Goal: Information Seeking & Learning: Learn about a topic

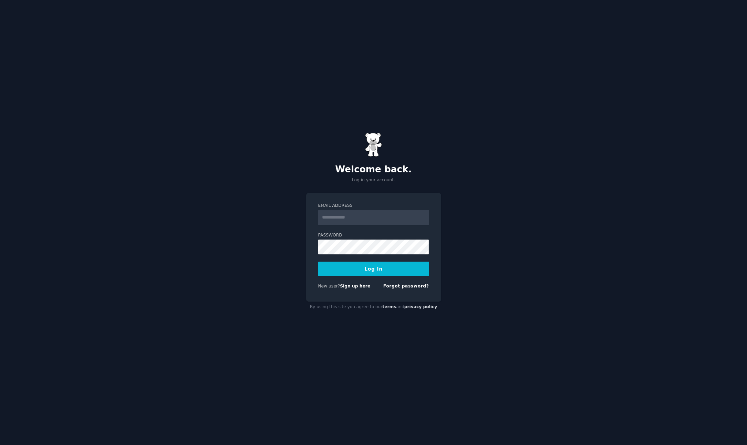
click at [363, 224] on input "Email Address" at bounding box center [373, 217] width 111 height 15
click at [366, 219] on input "Email Address" at bounding box center [373, 217] width 111 height 15
type input "**********"
click at [318, 261] on button "Log In" at bounding box center [373, 268] width 111 height 14
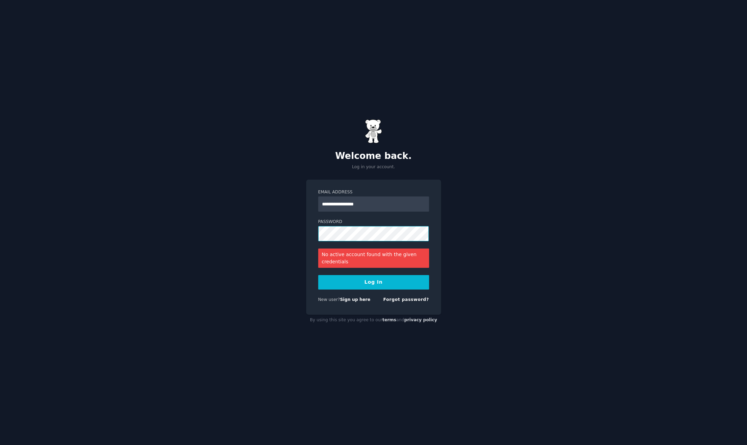
click at [318, 275] on button "Log In" at bounding box center [373, 282] width 111 height 14
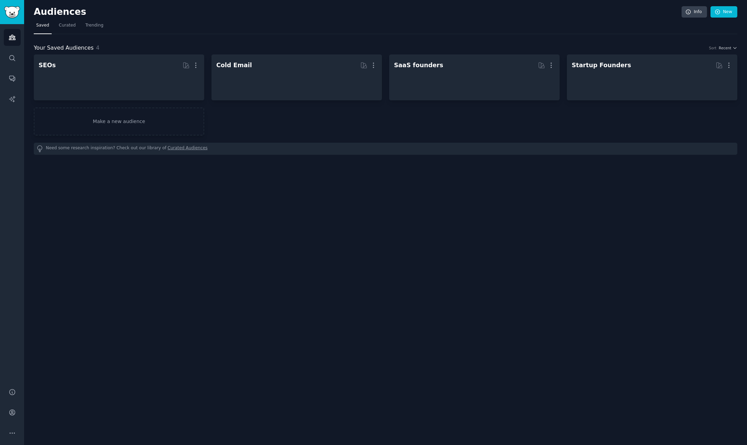
click at [539, 241] on div "Audiences Info New Saved Curated Trending Your Saved Audiences 4 Sort Recent SE…" at bounding box center [385, 222] width 723 height 445
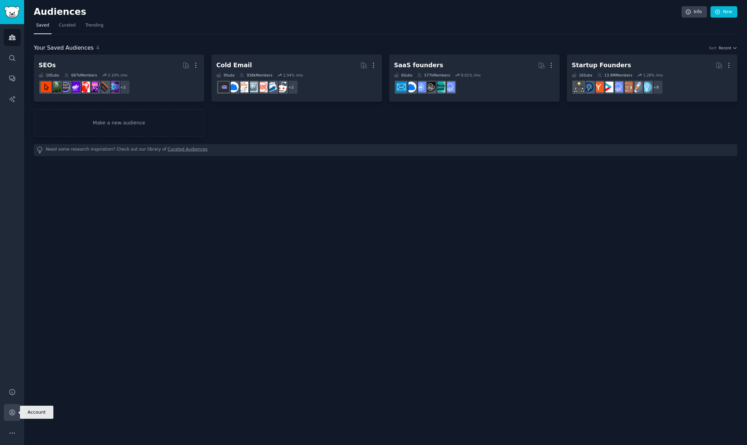
click at [16, 409] on link "Account" at bounding box center [12, 412] width 17 height 17
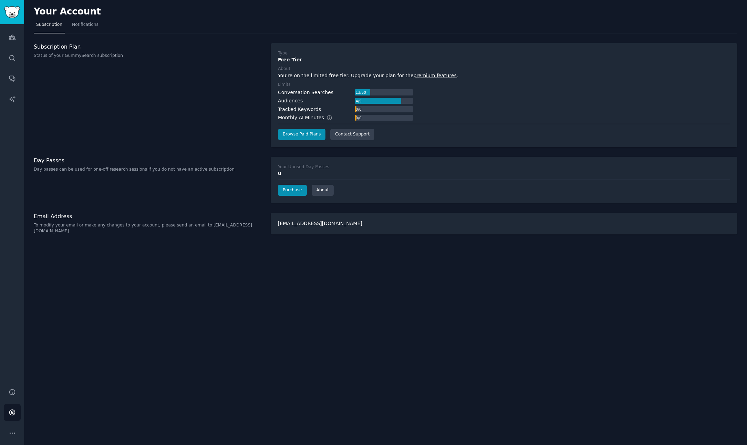
click at [175, 343] on div "Your Account Subscription Notifications Subscription Plan Status of your GummyS…" at bounding box center [385, 222] width 723 height 445
click at [305, 96] on div "Conversation Searches 13 / 50 Audiences 4 / 5 Tracked Keywords 0 / 0 Monthly AI…" at bounding box center [345, 105] width 135 height 33
click at [308, 93] on div "Conversation Searches" at bounding box center [305, 92] width 55 height 7
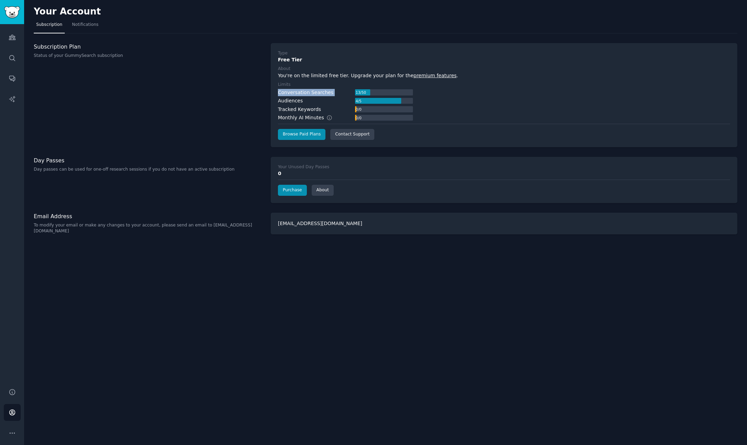
click at [436, 44] on div "Type Free Tier About You're on the limited free tier. Upgrade your plan for the…" at bounding box center [504, 95] width 467 height 104
click at [429, 75] on link "premium features" at bounding box center [435, 76] width 43 height 6
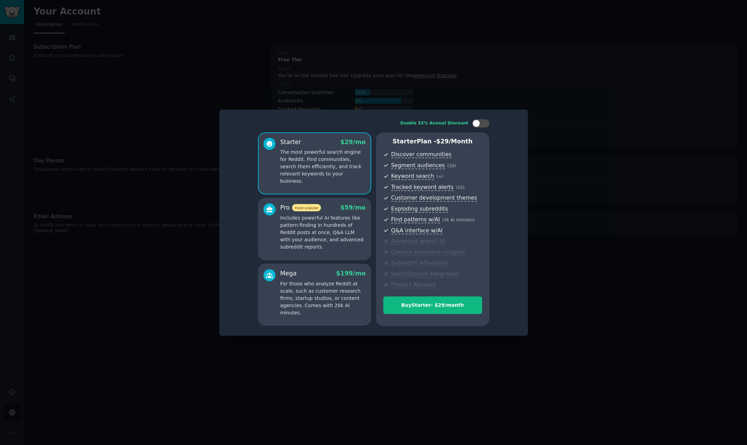
click at [354, 230] on p "Includes powerful AI features like pattern-finding in hundreds of Reddit posts …" at bounding box center [322, 232] width 85 height 36
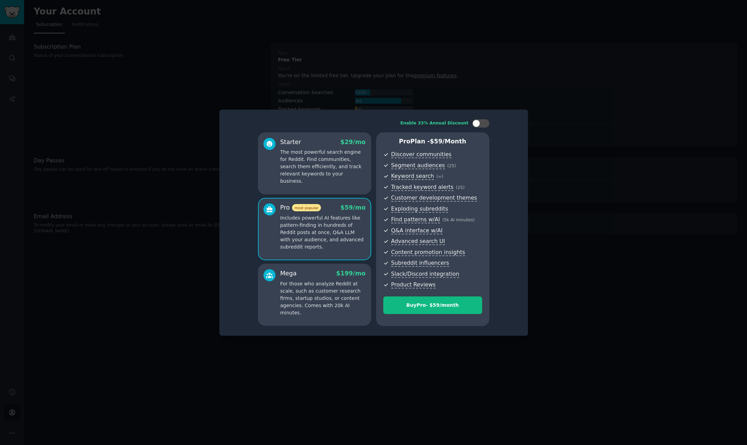
click at [328, 265] on div "Mega $ 199 /mo For those who analyze Reddit at scale, such as customer research…" at bounding box center [314, 294] width 113 height 62
click at [334, 169] on p "The most powerful search engine for Reddit. Find communities, search them effic…" at bounding box center [322, 166] width 85 height 36
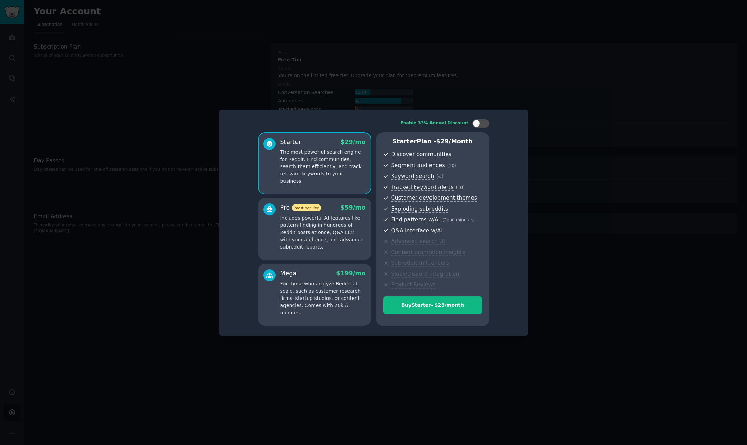
click at [333, 221] on p "Includes powerful AI features like pattern-finding in hundreds of Reddit posts …" at bounding box center [322, 232] width 85 height 36
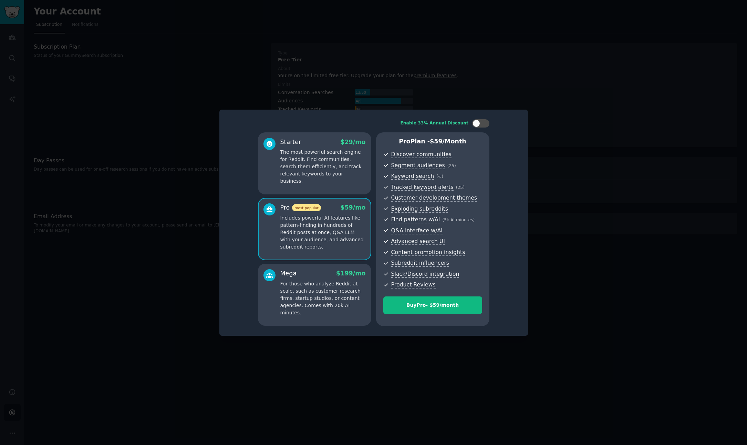
click at [330, 281] on p "For those who analyze Reddit at scale, such as customer research firms, startup…" at bounding box center [322, 298] width 85 height 36
click at [344, 176] on p "The most powerful search engine for Reddit. Find communities, search them effic…" at bounding box center [322, 166] width 85 height 36
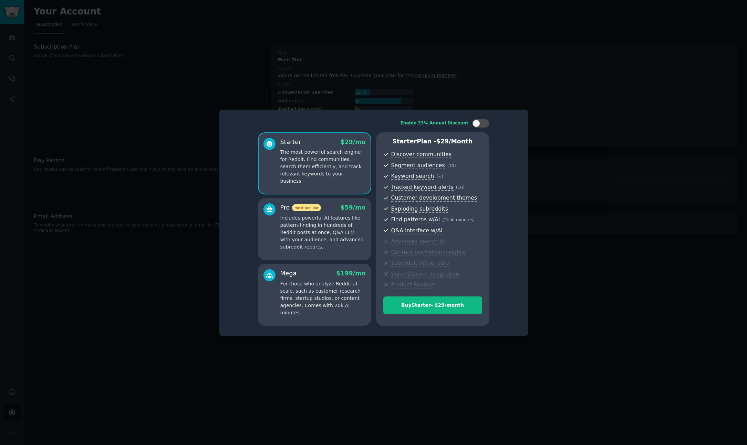
click at [360, 244] on p "Includes powerful AI features like pattern-finding in hundreds of Reddit posts …" at bounding box center [322, 232] width 85 height 36
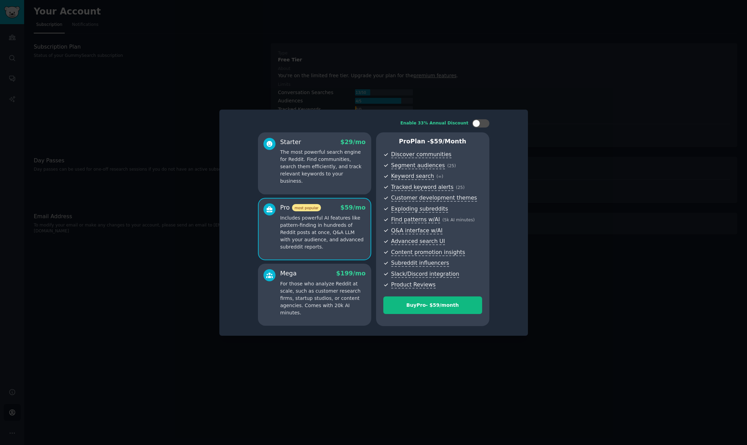
click at [339, 295] on p "For those who analyze Reddit at scale, such as customer research firms, startup…" at bounding box center [322, 298] width 85 height 36
click at [362, 168] on p "The most powerful search engine for Reddit. Find communities, search them effic…" at bounding box center [322, 166] width 85 height 36
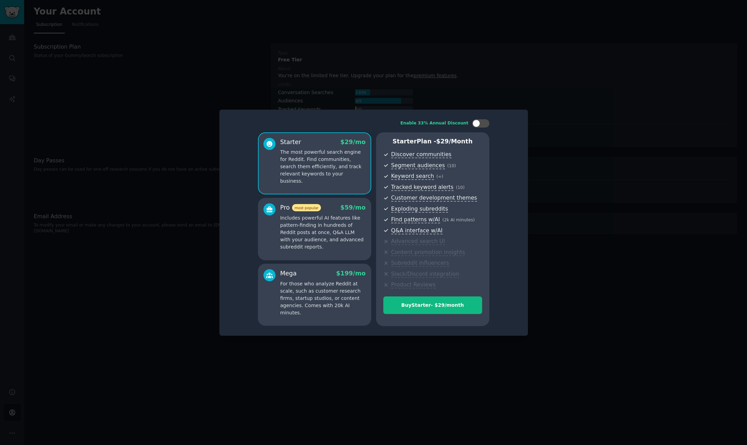
click at [346, 247] on p "Includes powerful AI features like pattern-finding in hundreds of Reddit posts …" at bounding box center [322, 232] width 85 height 36
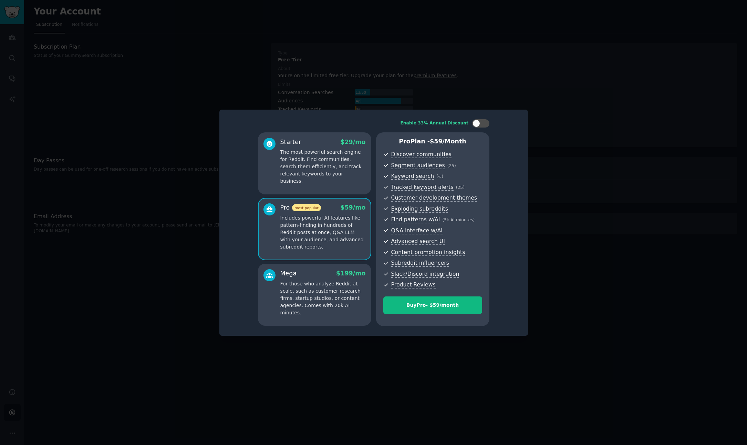
click at [342, 301] on p "For those who analyze Reddit at scale, such as customer research firms, startup…" at bounding box center [322, 298] width 85 height 36
click at [589, 155] on div at bounding box center [373, 222] width 747 height 445
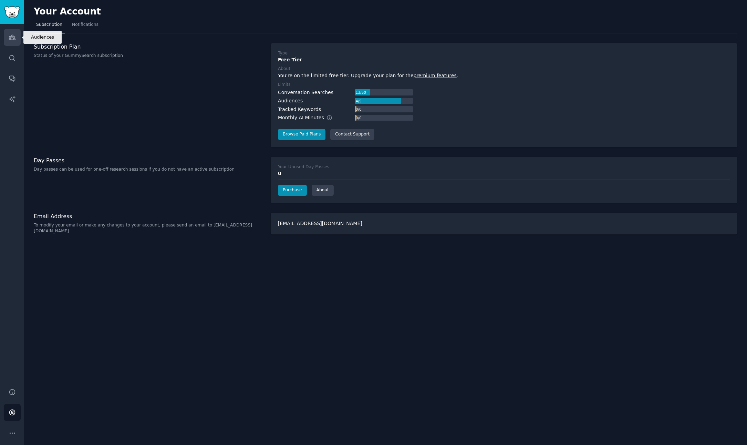
click at [20, 39] on link "Audiences" at bounding box center [12, 37] width 17 height 17
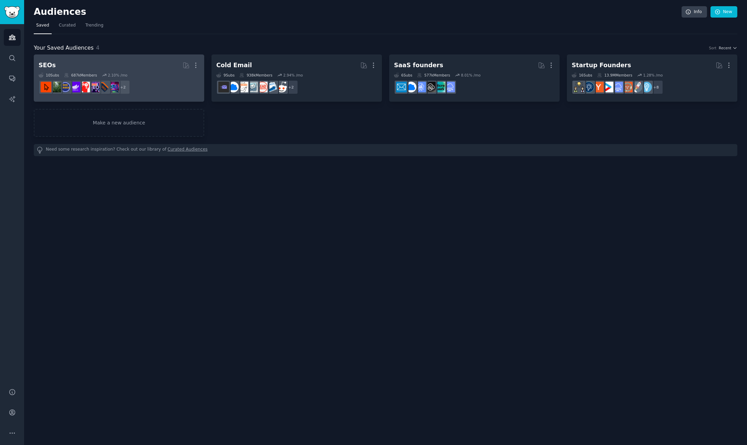
click at [177, 88] on dd "r/SEO_Talk, r/The_SEO + 2" at bounding box center [119, 86] width 161 height 19
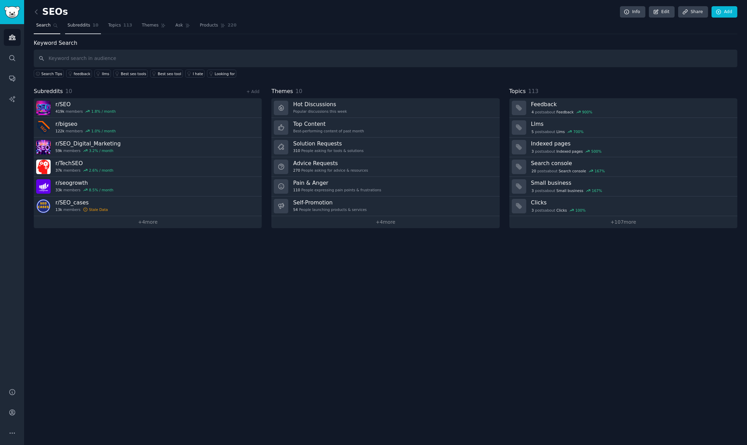
click at [81, 25] on span "Subreddits" at bounding box center [78, 25] width 23 height 6
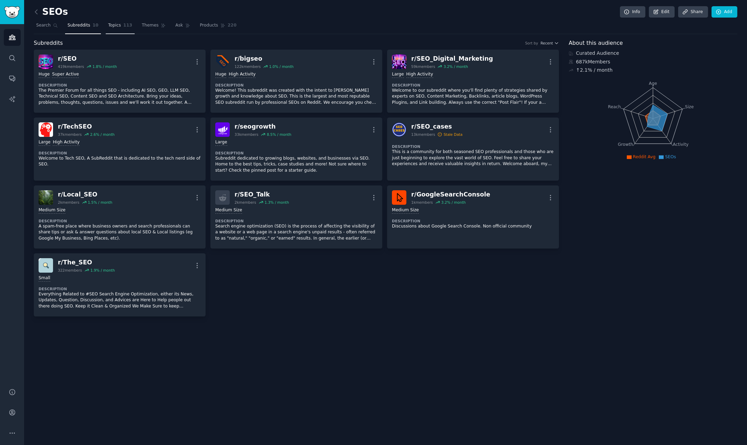
click at [119, 24] on link "Topics 113" at bounding box center [120, 27] width 29 height 14
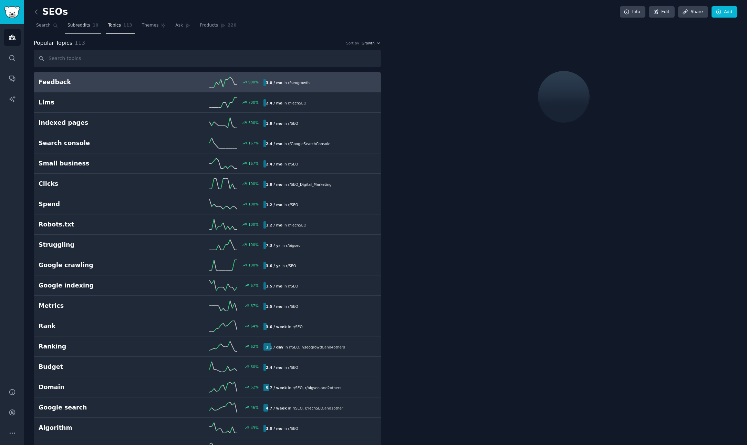
click at [95, 23] on span "10" at bounding box center [96, 25] width 6 height 6
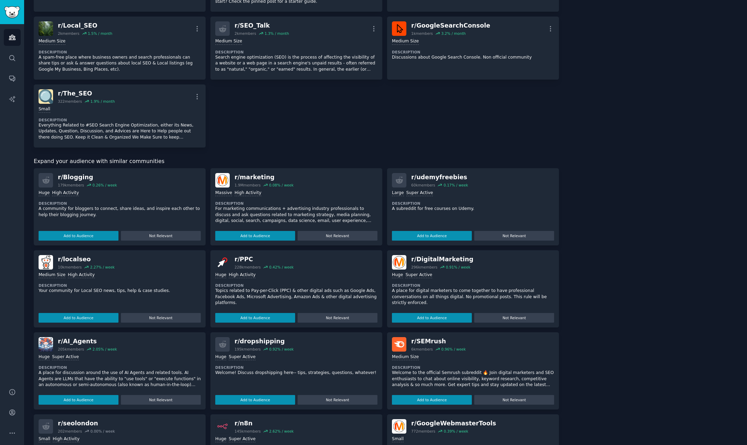
scroll to position [224, 0]
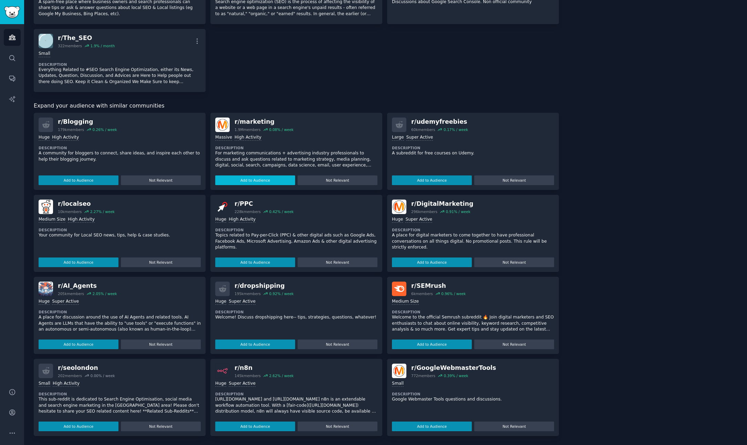
click at [274, 180] on button "Add to Audience" at bounding box center [255, 180] width 80 height 10
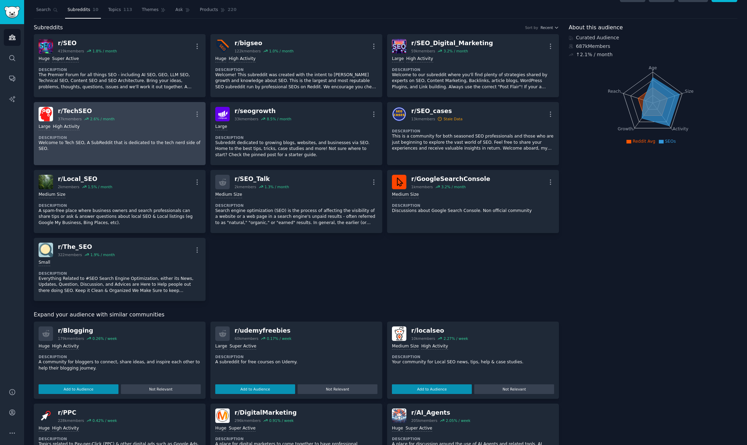
scroll to position [10, 0]
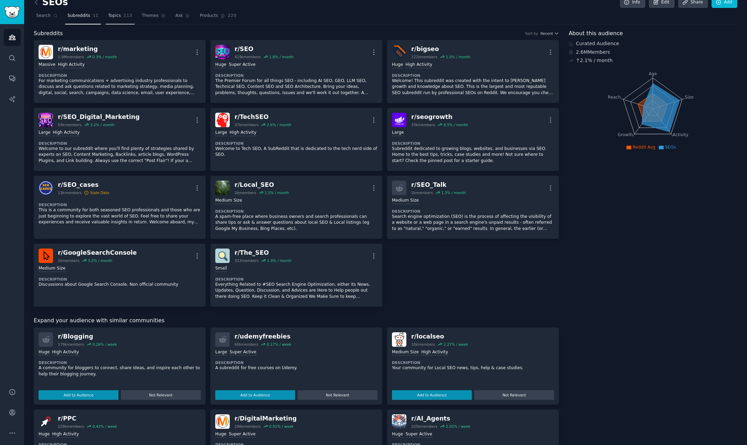
click at [118, 17] on span "Topics" at bounding box center [114, 16] width 13 height 6
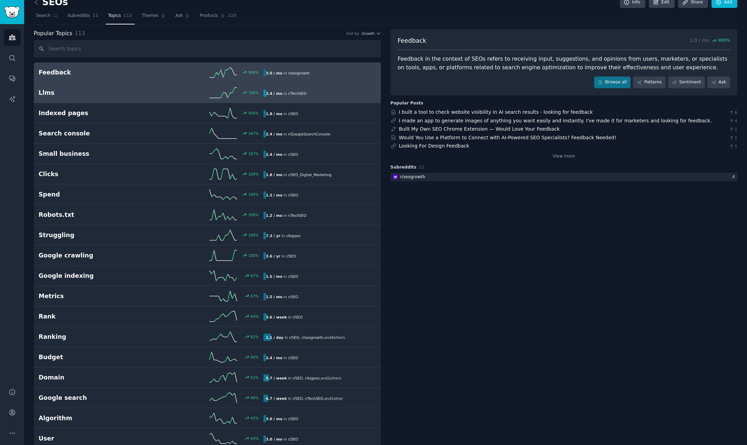
click at [97, 101] on link "Llms 700 % 2.4 / mo in r/ TechSEO" at bounding box center [207, 93] width 347 height 20
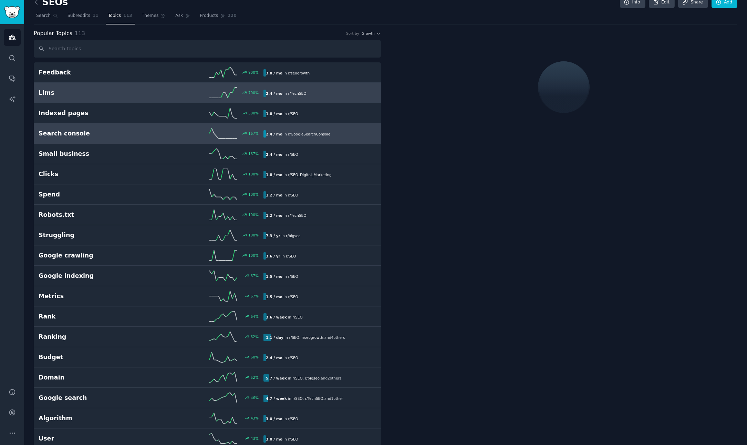
click at [96, 125] on link "Search console 167 % 2.4 / mo in r/ GoogleSearchConsole" at bounding box center [207, 133] width 347 height 20
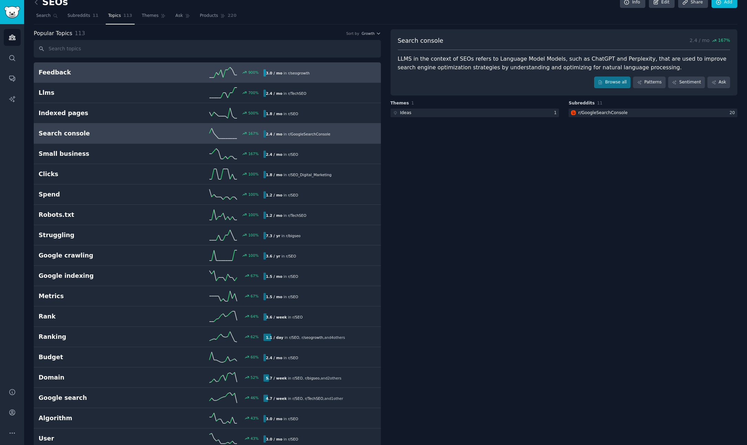
click at [184, 76] on div "900 %" at bounding box center [207, 72] width 113 height 10
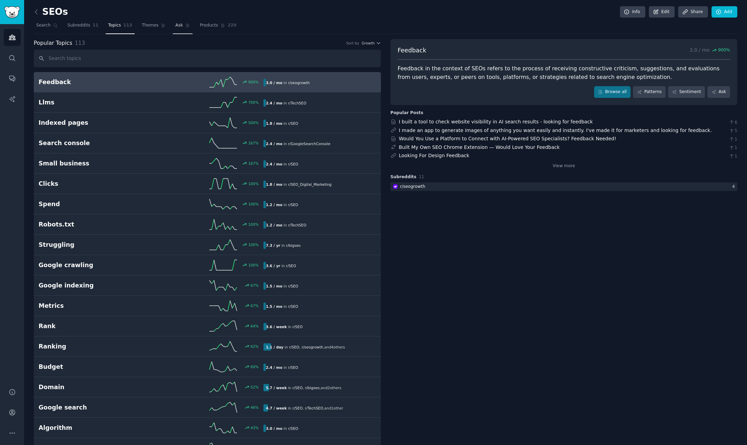
click at [176, 24] on span "Ask" at bounding box center [179, 25] width 8 height 6
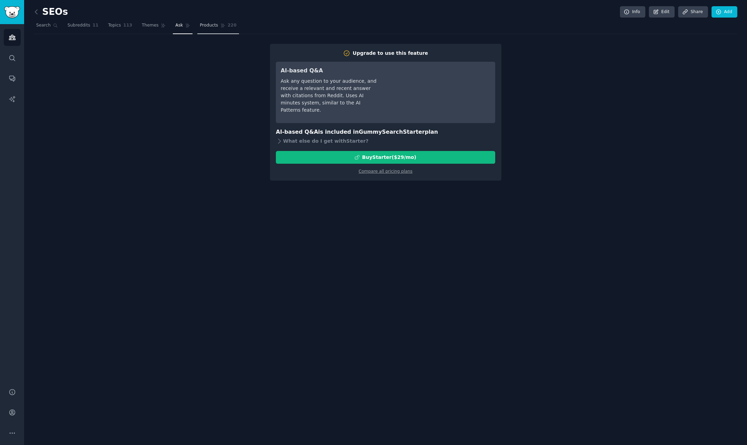
click at [204, 27] on span "Products" at bounding box center [209, 25] width 18 height 6
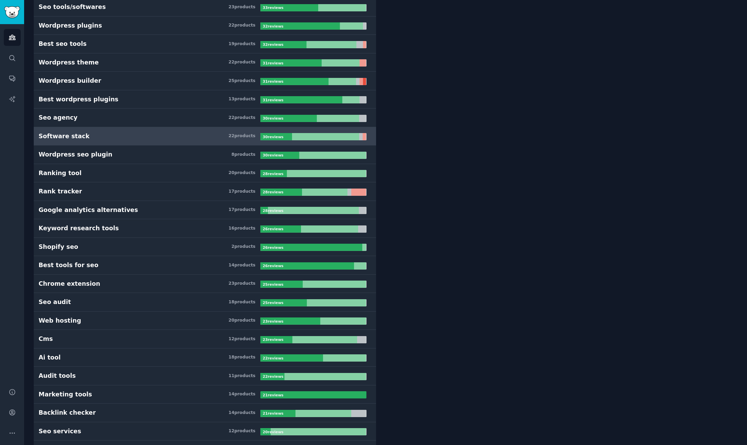
scroll to position [798, 0]
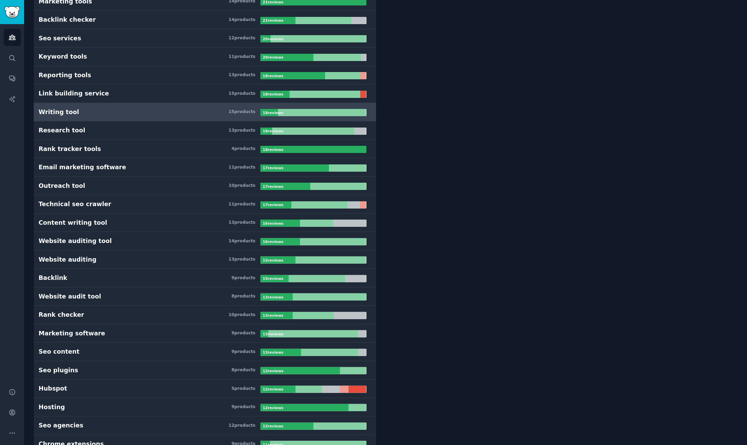
click at [190, 112] on h3 "Writing tool 15 product s" at bounding box center [150, 112] width 222 height 9
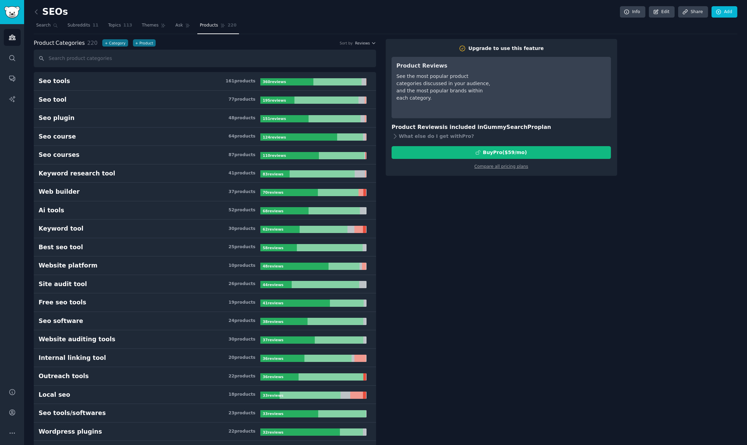
click at [50, 20] on div "SEOs Info Edit Share Add" at bounding box center [385, 13] width 703 height 14
click at [49, 24] on span "Search" at bounding box center [43, 25] width 14 height 6
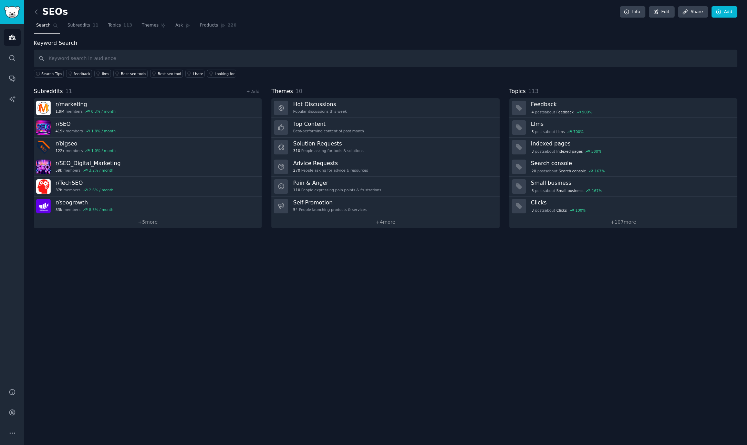
click at [34, 8] on link at bounding box center [38, 12] width 9 height 11
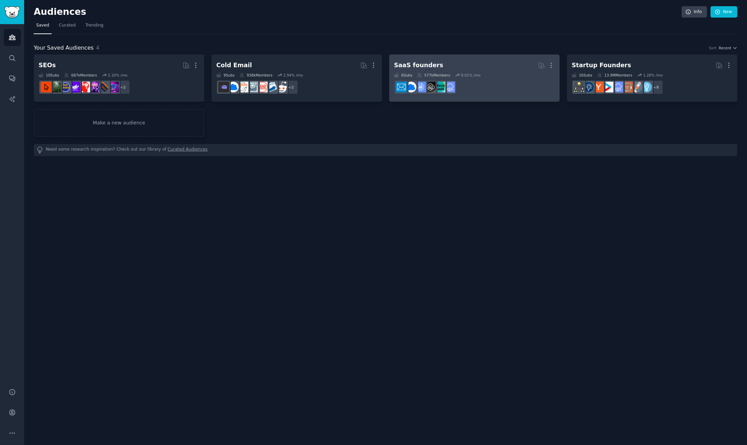
click at [509, 65] on h2 "SaaS founders More" at bounding box center [474, 65] width 161 height 12
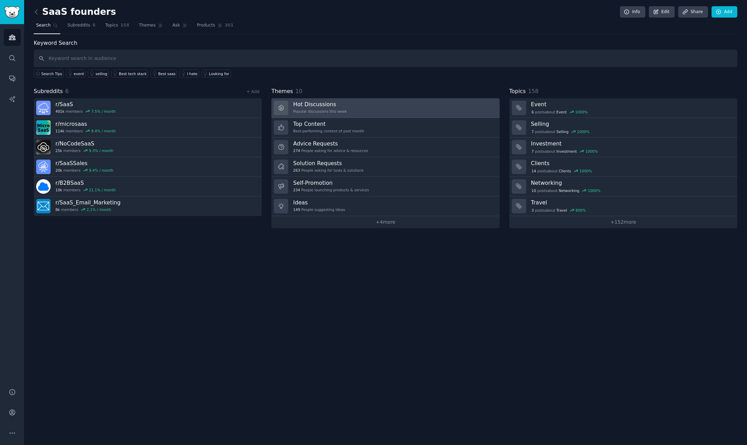
click at [319, 116] on link "Hot Discussions Popular discussions this week" at bounding box center [385, 108] width 228 height 20
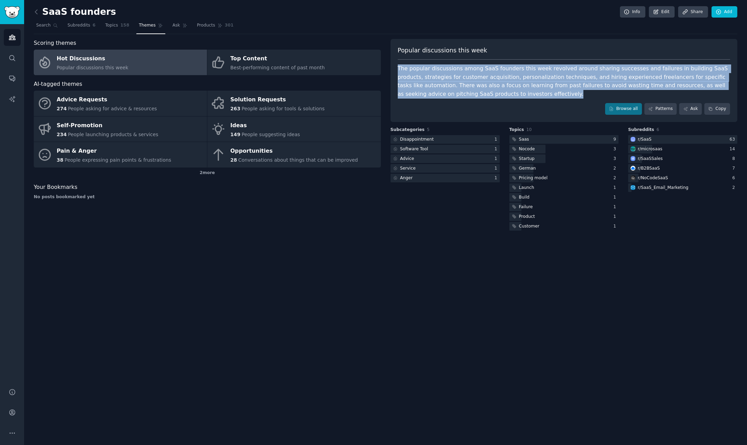
drag, startPoint x: 487, startPoint y: 95, endPoint x: 392, endPoint y: 67, distance: 98.2
click at [392, 67] on div "Popular discussions this week The popular discussions among SaaS founders this …" at bounding box center [563, 80] width 347 height 83
click at [463, 92] on div "The popular discussions among SaaS founders this week revolved around sharing s…" at bounding box center [564, 81] width 333 height 34
drag, startPoint x: 473, startPoint y: 98, endPoint x: 418, endPoint y: 71, distance: 61.6
click at [418, 71] on div "Popular discussions this week The popular discussions among SaaS founders this …" at bounding box center [563, 80] width 347 height 83
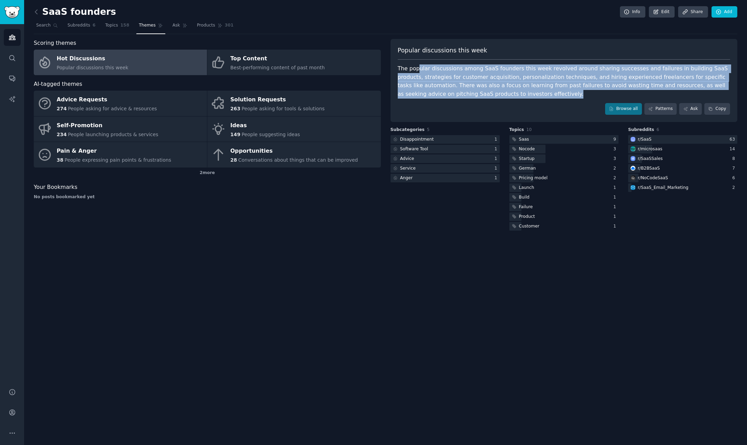
click at [481, 82] on div "The popular discussions among SaaS founders this week revolved around sharing s…" at bounding box center [564, 81] width 333 height 34
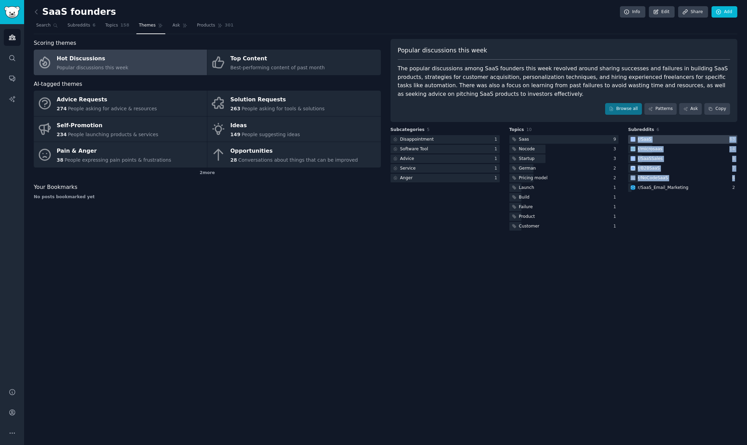
drag, startPoint x: 680, startPoint y: 198, endPoint x: 631, endPoint y: 140, distance: 76.0
click at [631, 140] on div "Subreddits 6 r/ SaaS 63 r/ microsaas 14 r/ SaaSSales 8 r/ B2BSaaS 7 r/ NoCodeSa…" at bounding box center [682, 179] width 109 height 105
click at [666, 231] on div "Subreddits 6 r/ SaaS 63 r/ microsaas 14 r/ SaaSSales 8 r/ B2BSaaS 7 r/ NoCodeSa…" at bounding box center [682, 179] width 109 height 105
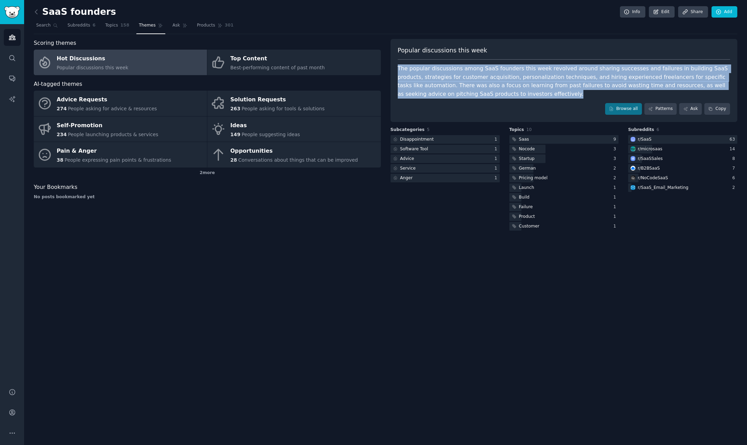
drag, startPoint x: 483, startPoint y: 95, endPoint x: 399, endPoint y: 70, distance: 88.4
click at [399, 70] on div "Popular discussions this week The popular discussions among SaaS founders this …" at bounding box center [563, 80] width 347 height 83
click at [463, 85] on div "The popular discussions among SaaS founders this week revolved around sharing s…" at bounding box center [564, 81] width 333 height 34
drag, startPoint x: 499, startPoint y: 99, endPoint x: 387, endPoint y: 66, distance: 116.5
click at [387, 66] on div "Scoring themes Hot Discussions Popular discussions this week Top Content Best-p…" at bounding box center [385, 135] width 703 height 193
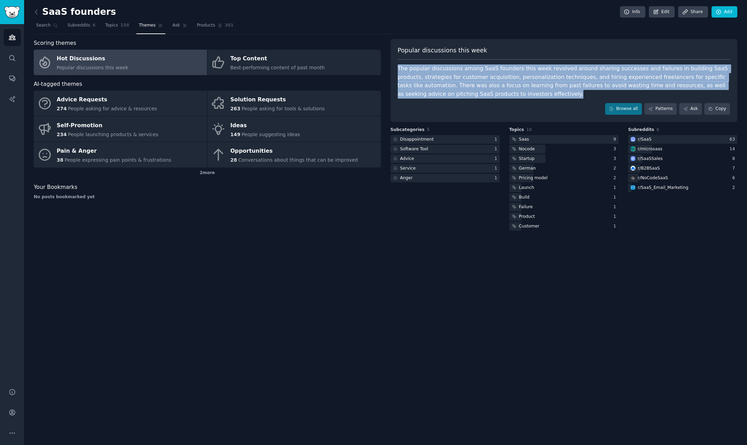
click at [440, 77] on div "The popular discussions among SaaS founders this week revolved around sharing s…" at bounding box center [564, 81] width 333 height 34
drag, startPoint x: 504, startPoint y: 100, endPoint x: 395, endPoint y: 70, distance: 113.4
click at [395, 70] on div "Popular discussions this week The popular discussions among SaaS founders this …" at bounding box center [563, 80] width 347 height 83
click at [499, 93] on div "The popular discussions among SaaS founders this week revolved around sharing s…" at bounding box center [564, 81] width 333 height 34
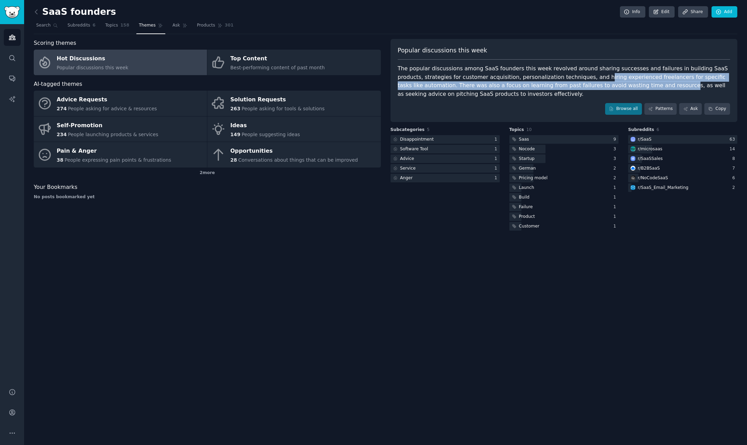
drag, startPoint x: 568, startPoint y: 76, endPoint x: 614, endPoint y: 86, distance: 46.1
click at [613, 86] on div "The popular discussions among SaaS founders this week revolved around sharing s…" at bounding box center [564, 81] width 333 height 34
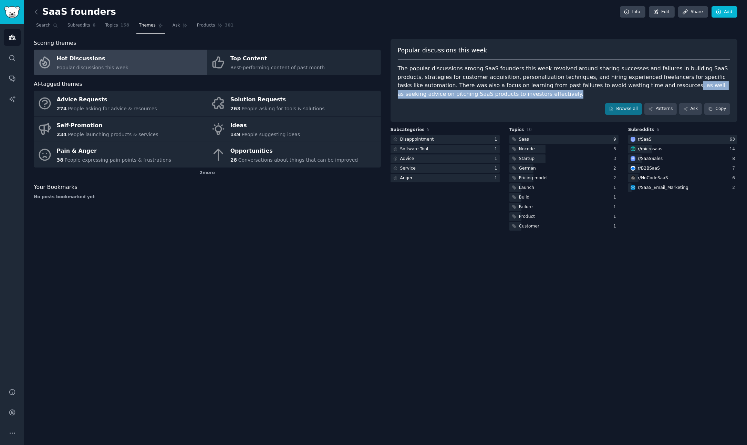
drag, startPoint x: 617, startPoint y: 85, endPoint x: 701, endPoint y: 90, distance: 84.8
click at [701, 90] on div "The popular discussions among SaaS founders this week revolved around sharing s…" at bounding box center [564, 81] width 333 height 34
click at [553, 90] on div "The popular discussions among SaaS founders this week revolved around sharing s…" at bounding box center [564, 81] width 333 height 34
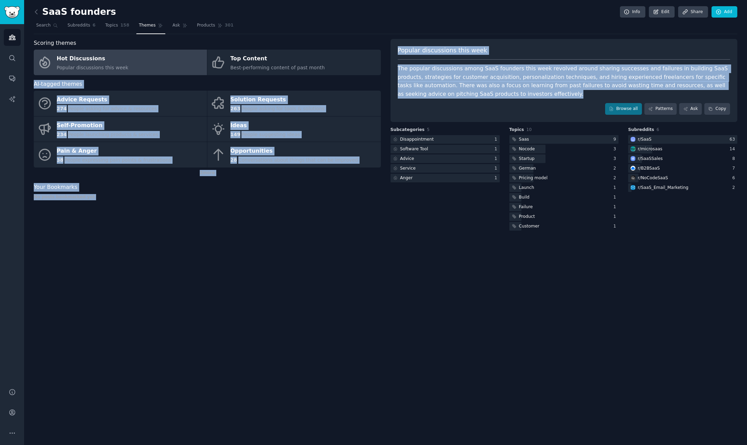
drag, startPoint x: 492, startPoint y: 94, endPoint x: 385, endPoint y: 65, distance: 110.9
click at [385, 65] on div "Scoring themes Hot Discussions Popular discussions this week Top Content Best-p…" at bounding box center [385, 135] width 703 height 193
click at [511, 82] on div "The popular discussions among SaaS founders this week revolved around sharing s…" at bounding box center [564, 81] width 333 height 34
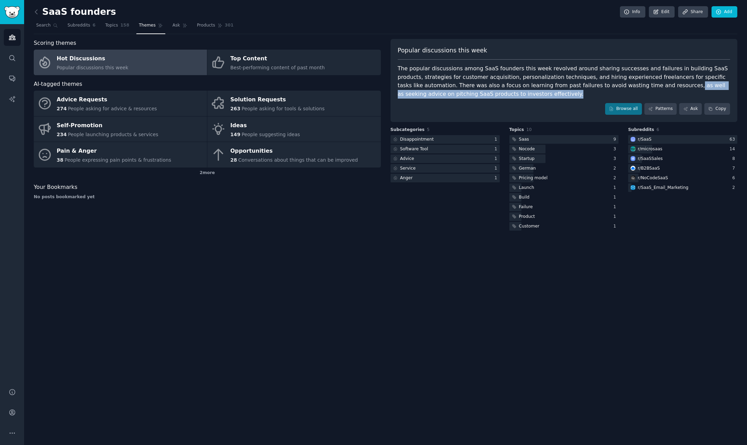
drag, startPoint x: 618, startPoint y: 85, endPoint x: 714, endPoint y: 94, distance: 96.4
click at [714, 94] on div "The popular discussions among SaaS founders this week revolved around sharing s…" at bounding box center [564, 81] width 333 height 34
click at [710, 95] on div "The popular discussions among SaaS founders this week revolved around sharing s…" at bounding box center [564, 81] width 333 height 34
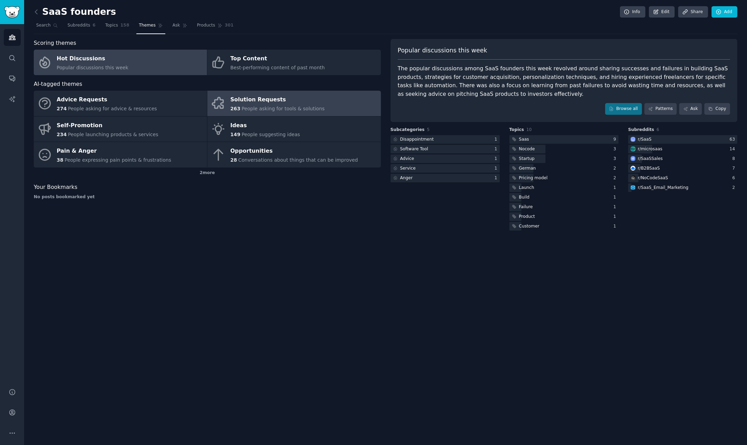
click at [258, 106] on span "People asking for tools & solutions" at bounding box center [282, 109] width 83 height 6
